Goal: Ask a question

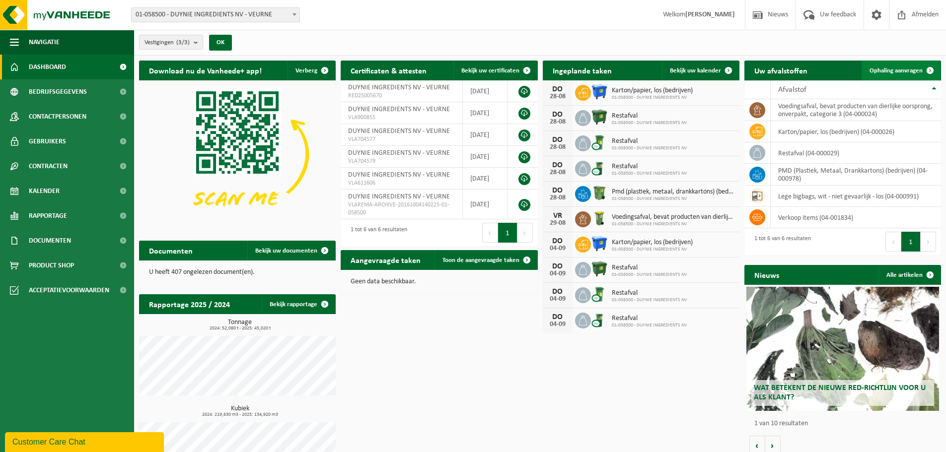
click at [923, 69] on span at bounding box center [930, 71] width 20 height 20
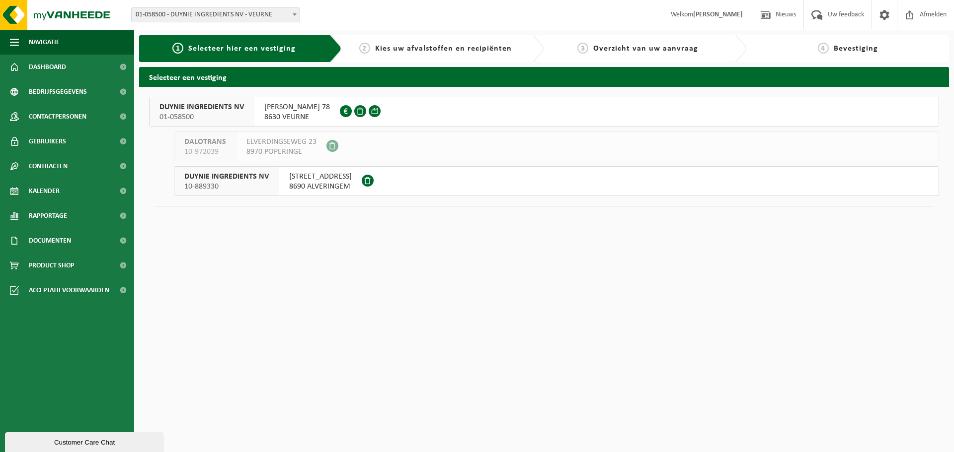
click at [279, 107] on span "ALBERT I LAAN 78" at bounding box center [297, 107] width 66 height 10
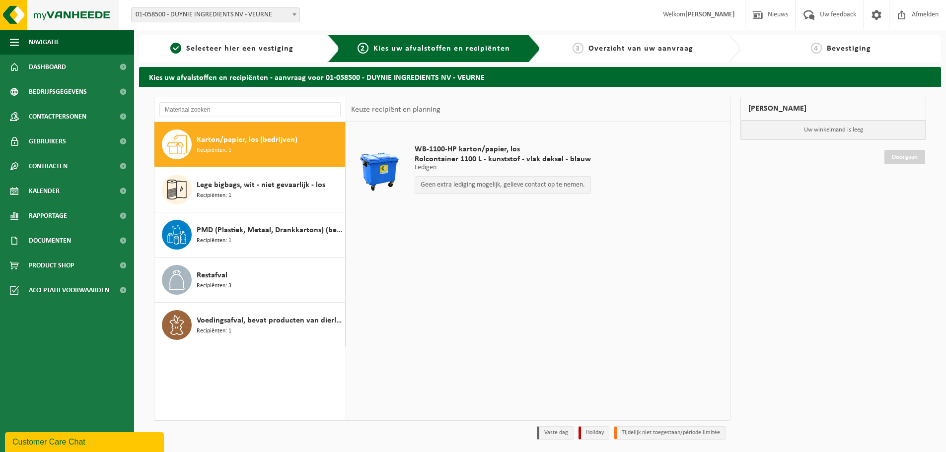
click at [57, 19] on img at bounding box center [59, 15] width 119 height 30
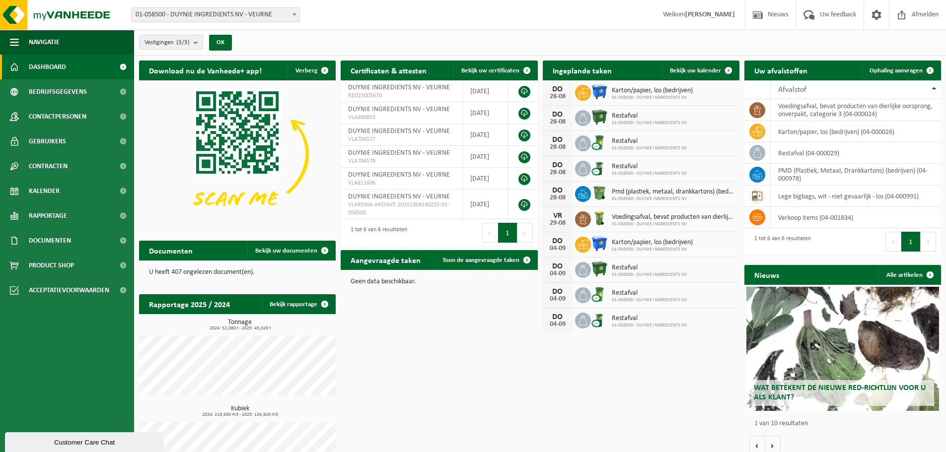
click at [101, 445] on div "Customer Care Chat" at bounding box center [84, 442] width 144 height 7
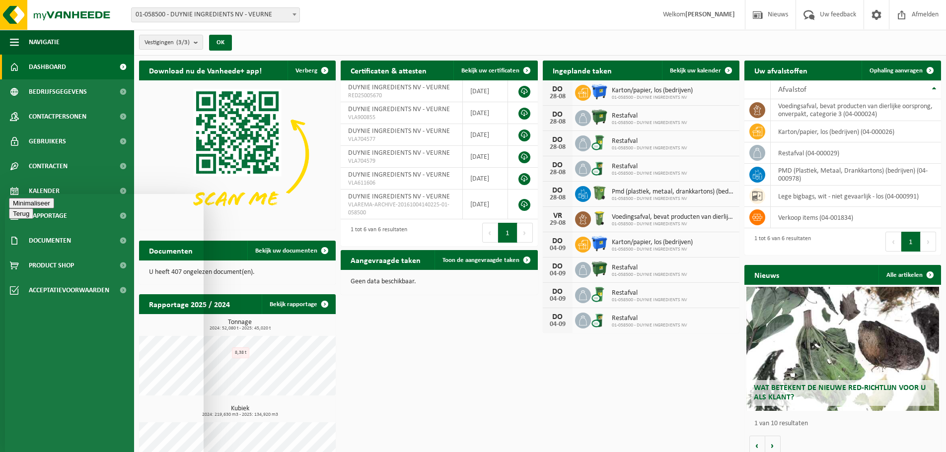
click at [5, 194] on textarea at bounding box center [5, 194] width 0 height 0
click at [871, 15] on span at bounding box center [876, 14] width 15 height 29
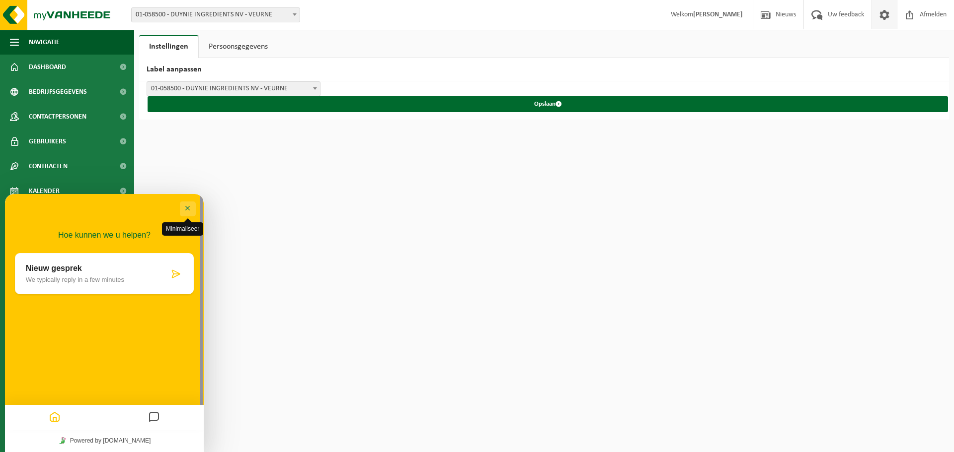
click at [190, 204] on button "Minimaliseer" at bounding box center [188, 209] width 16 height 15
